Goal: Transaction & Acquisition: Purchase product/service

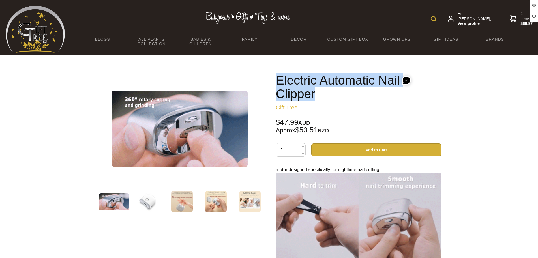
drag, startPoint x: 321, startPoint y: 90, endPoint x: 273, endPoint y: 74, distance: 51.0
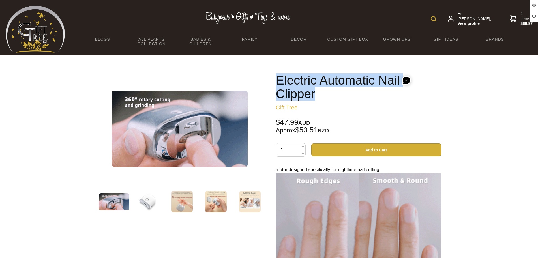
click at [273, 74] on div "Electric Automatic Nail Clipper Gift Tree $47.99 AUD Approx $53.51 NZD 1 Add to…" at bounding box center [359, 228] width 174 height 319
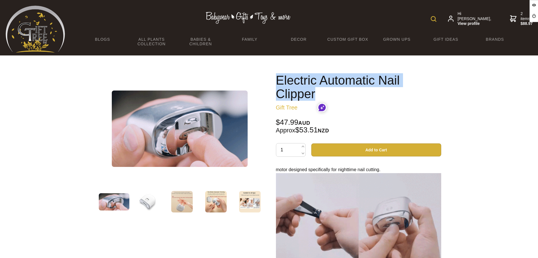
copy h1 "Electric Automatic Nail Clipper"
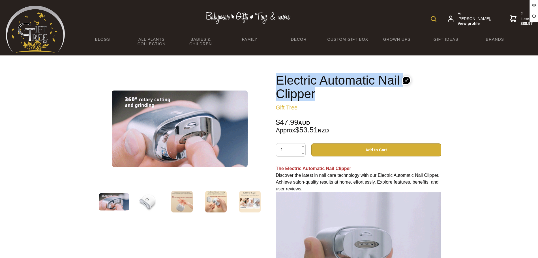
drag, startPoint x: 320, startPoint y: 99, endPoint x: 276, endPoint y: 78, distance: 48.6
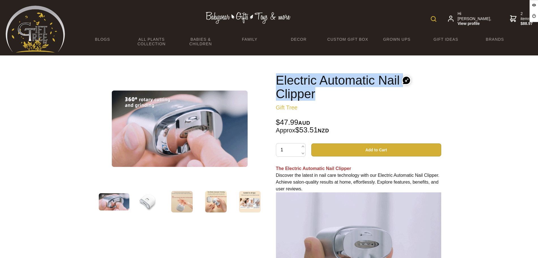
click at [276, 78] on h1 "Electric Automatic Nail Clipper" at bounding box center [358, 87] width 165 height 27
